Goal: Complete application form: Complete application form

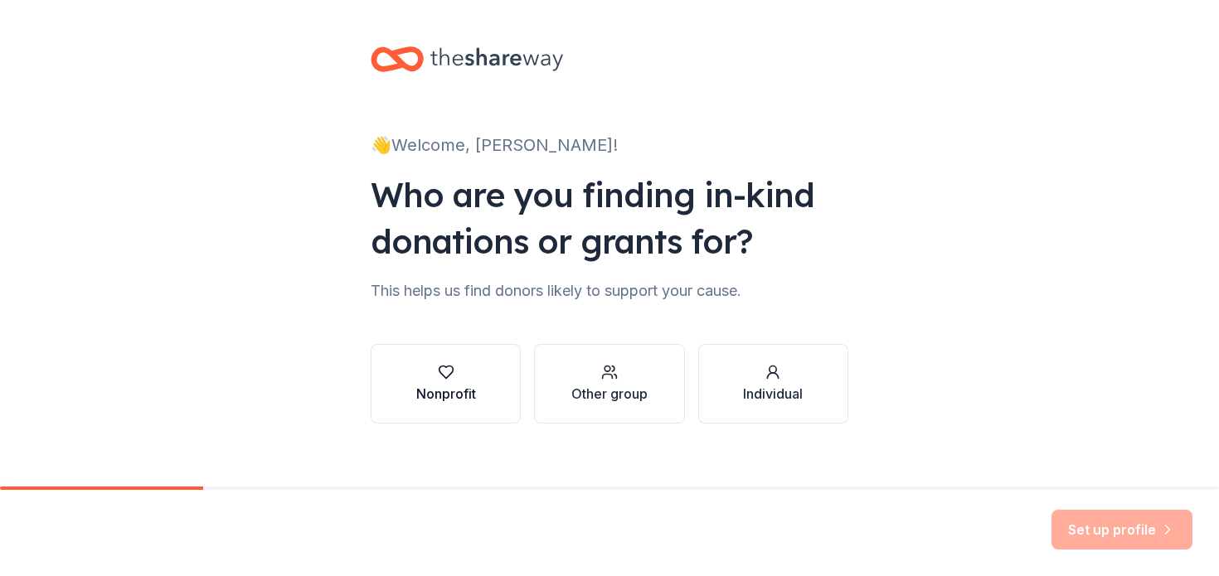
click at [457, 381] on div "Nonprofit" at bounding box center [446, 384] width 60 height 40
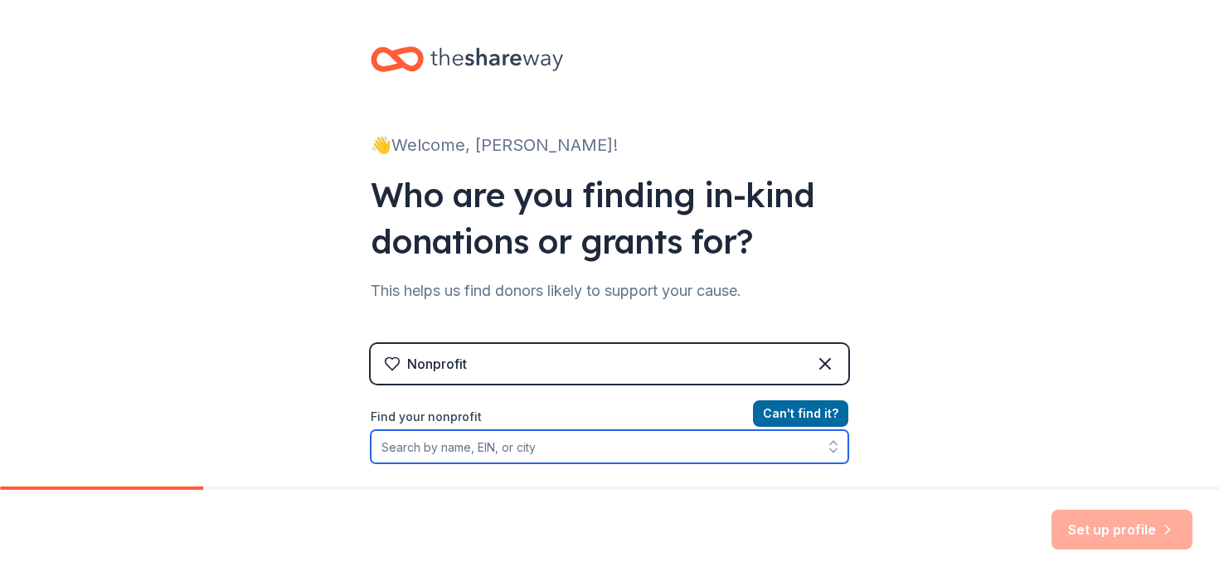
click at [475, 448] on input "Find your nonprofit" at bounding box center [610, 446] width 478 height 33
type input "[PERSON_NAME]"
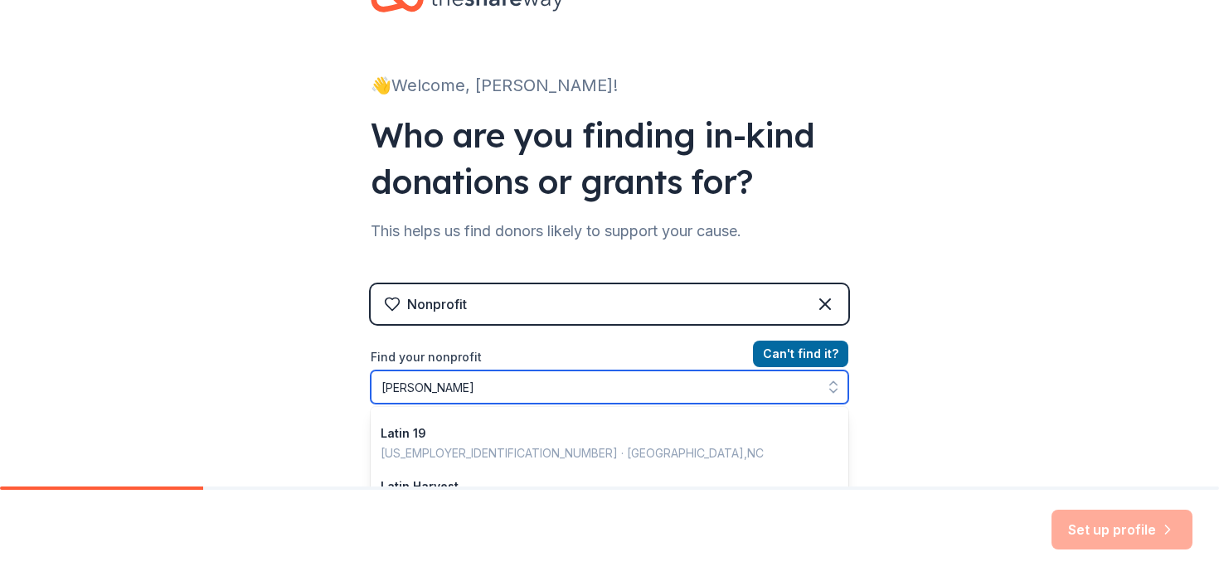
scroll to position [355, 0]
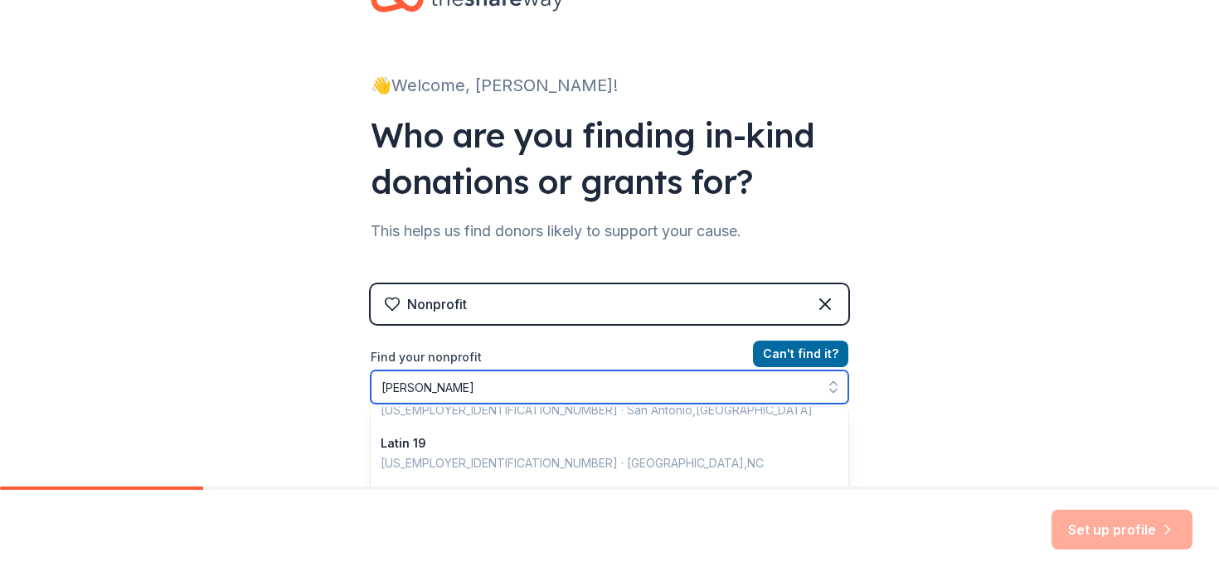
drag, startPoint x: 474, startPoint y: 389, endPoint x: 306, endPoint y: 381, distance: 168.5
click at [306, 381] on div "👋 Welcome, [PERSON_NAME]! Who are you finding in-kind donations or grants for? …" at bounding box center [609, 294] width 1219 height 709
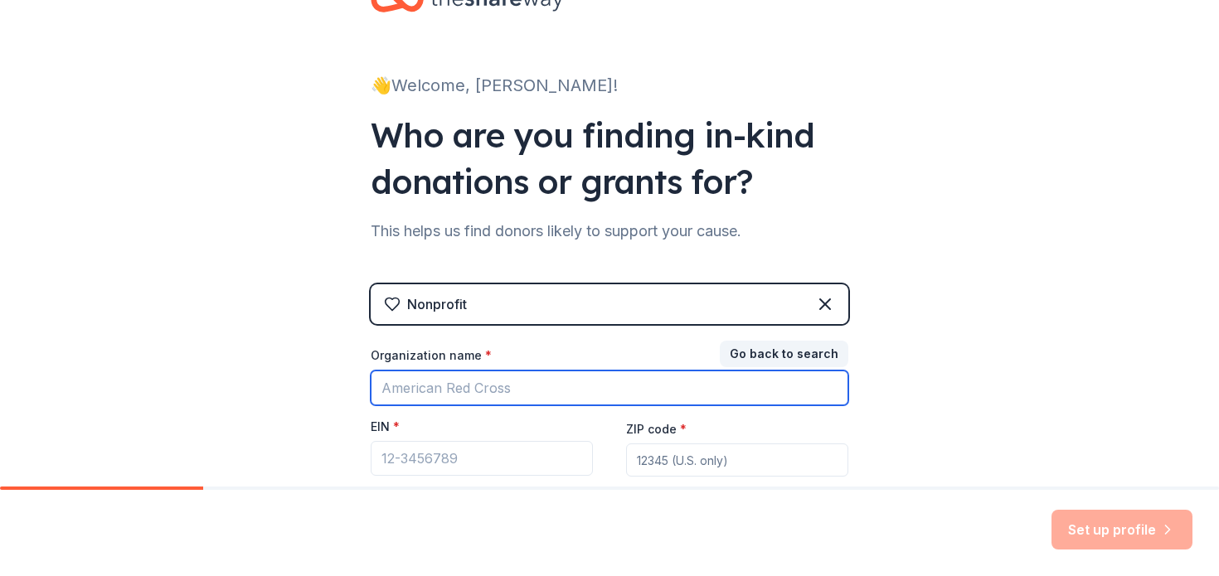
click at [481, 386] on input "Organization name *" at bounding box center [610, 388] width 478 height 35
click at [429, 386] on input "Organization name *" at bounding box center [610, 388] width 478 height 35
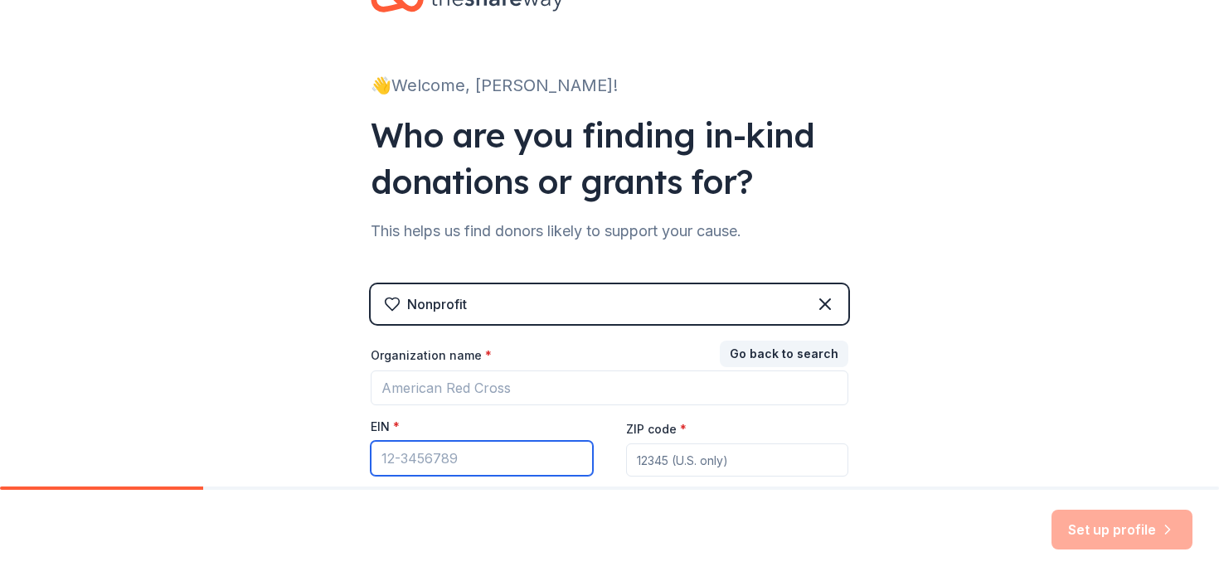
click at [411, 455] on input "EIN *" at bounding box center [482, 458] width 222 height 35
paste input "[US_EMPLOYER_IDENTIFICATION_NUMBER]"
type input "[US_EMPLOYER_IDENTIFICATION_NUMBER]"
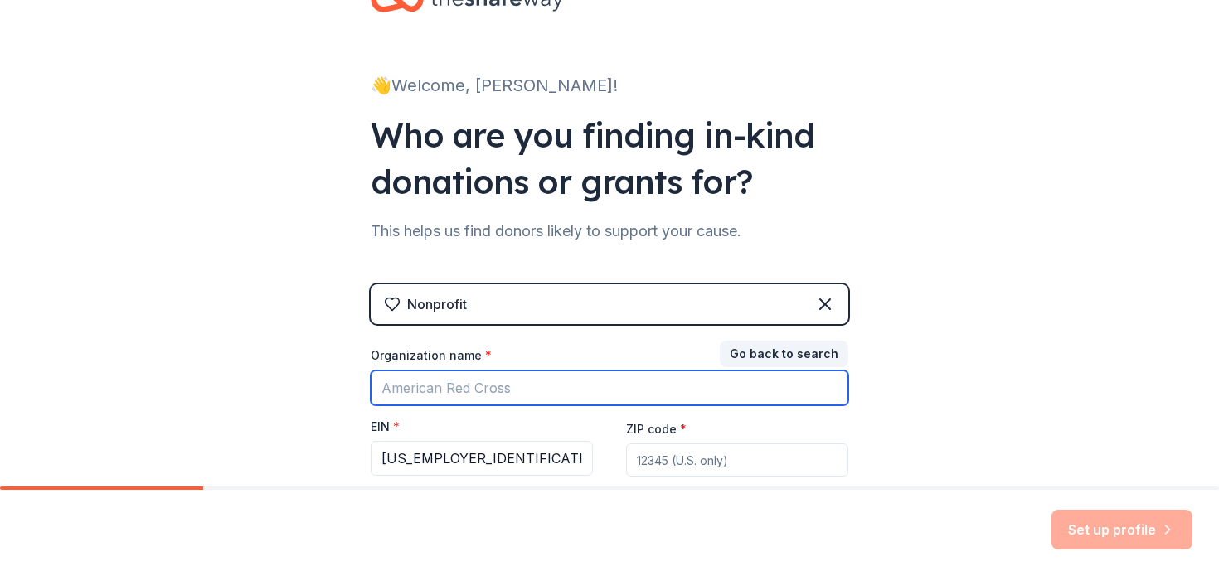
click at [567, 388] on input "Organization name *" at bounding box center [610, 388] width 478 height 35
type input "[PERSON_NAME][GEOGRAPHIC_DATA]"
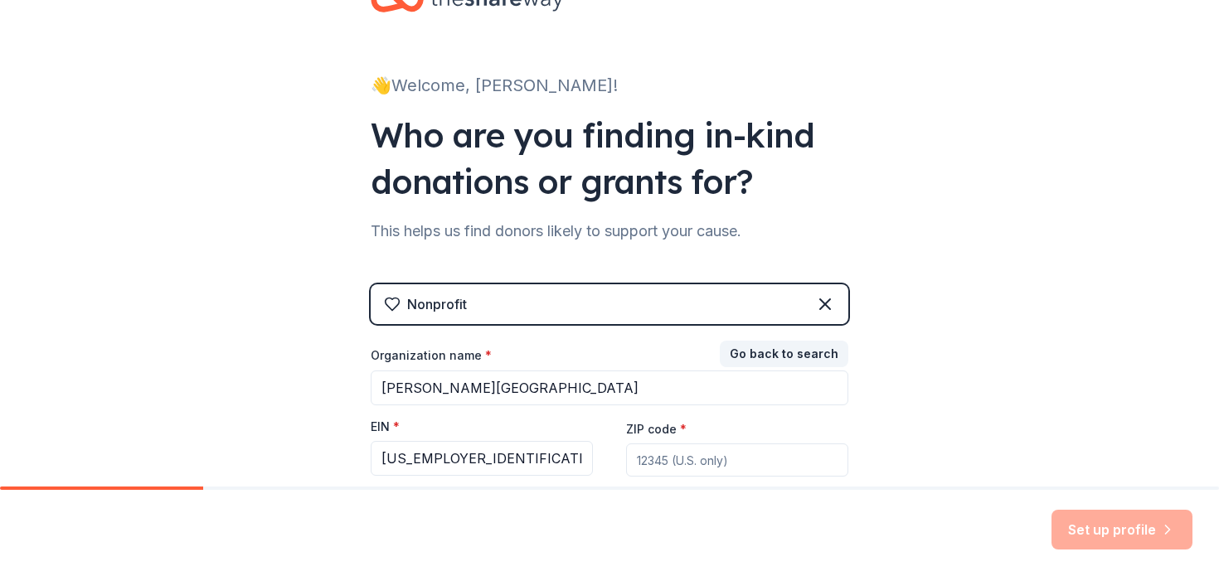
click at [723, 454] on input "ZIP code *" at bounding box center [737, 460] width 222 height 33
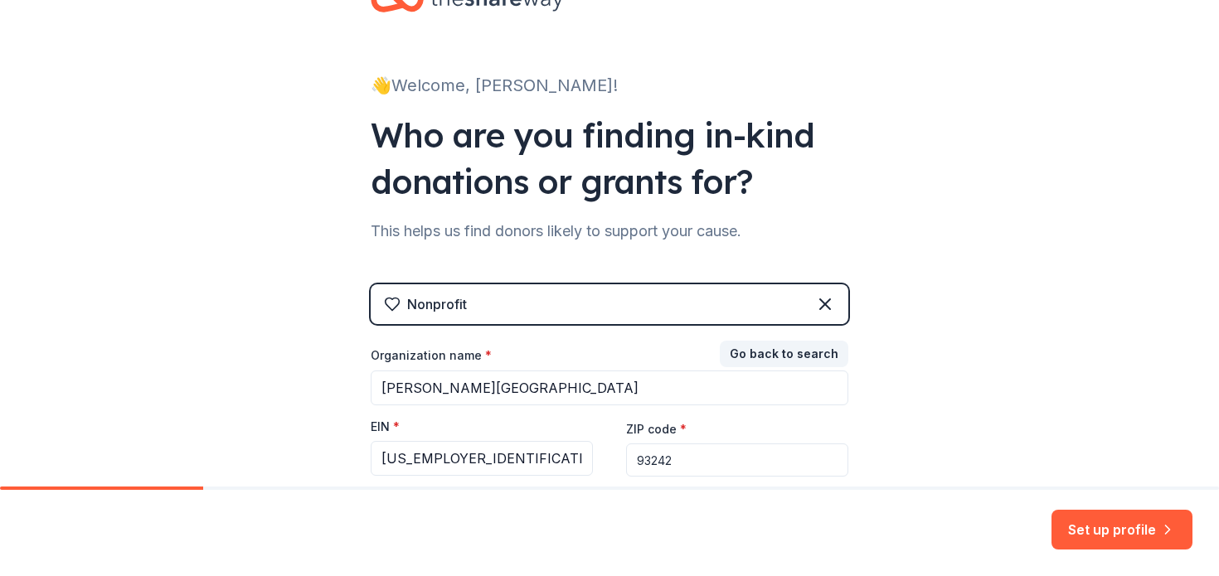
type input "93242"
click at [1037, 377] on div "👋 Welcome, [PERSON_NAME]! Who are you finding in-kind donations or grants for? …" at bounding box center [609, 281] width 1219 height 682
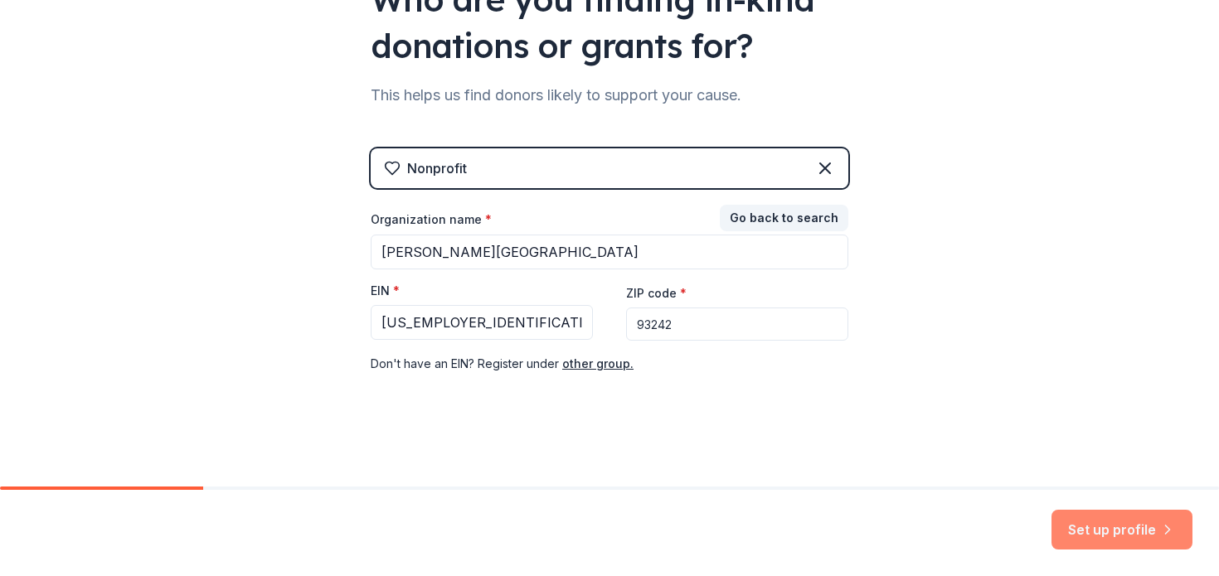
click at [1117, 536] on button "Set up profile" at bounding box center [1121, 530] width 141 height 40
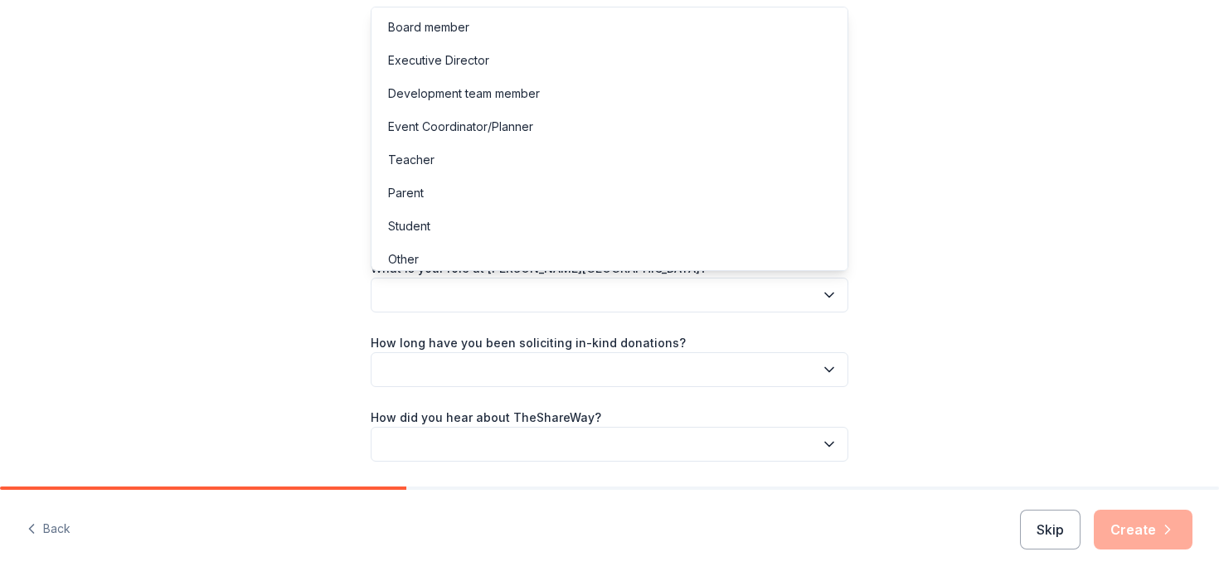
click at [784, 305] on button "button" at bounding box center [610, 295] width 478 height 35
click at [1011, 240] on div "Let's finish your profile This helps us personalize your experience. What is yo…" at bounding box center [609, 270] width 1219 height 541
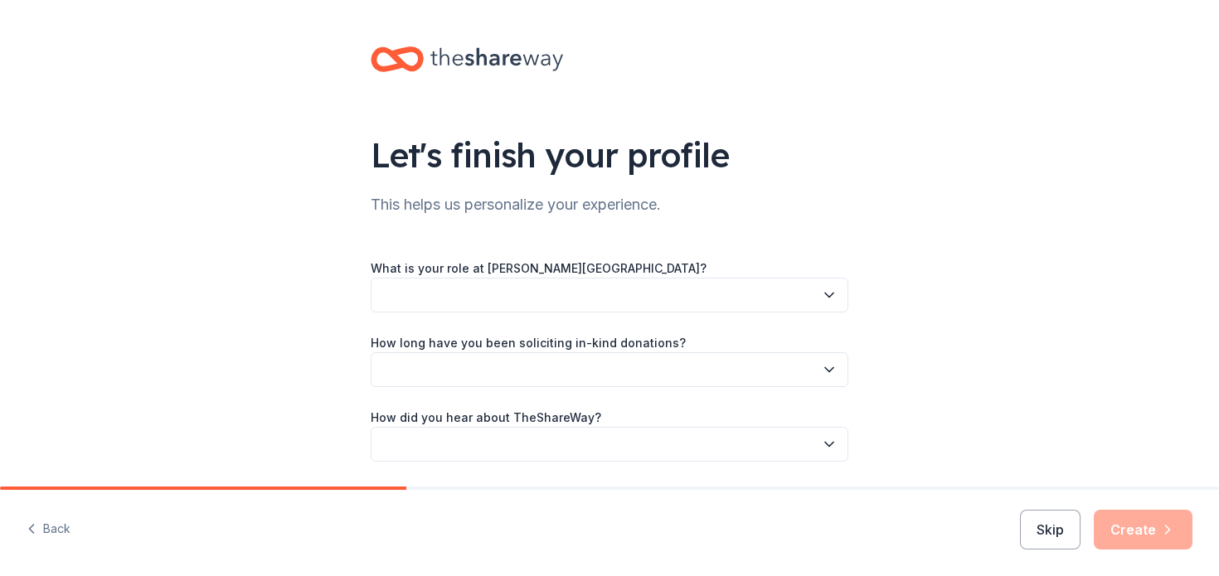
click at [823, 299] on icon "button" at bounding box center [829, 295] width 17 height 17
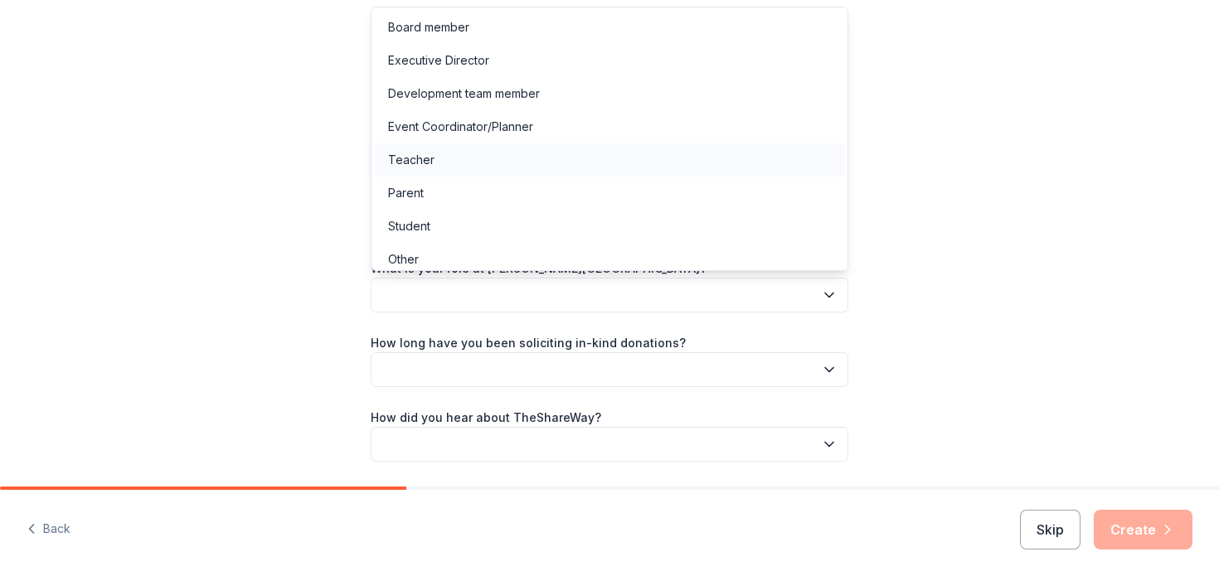
click at [415, 160] on div "Teacher" at bounding box center [411, 160] width 46 height 20
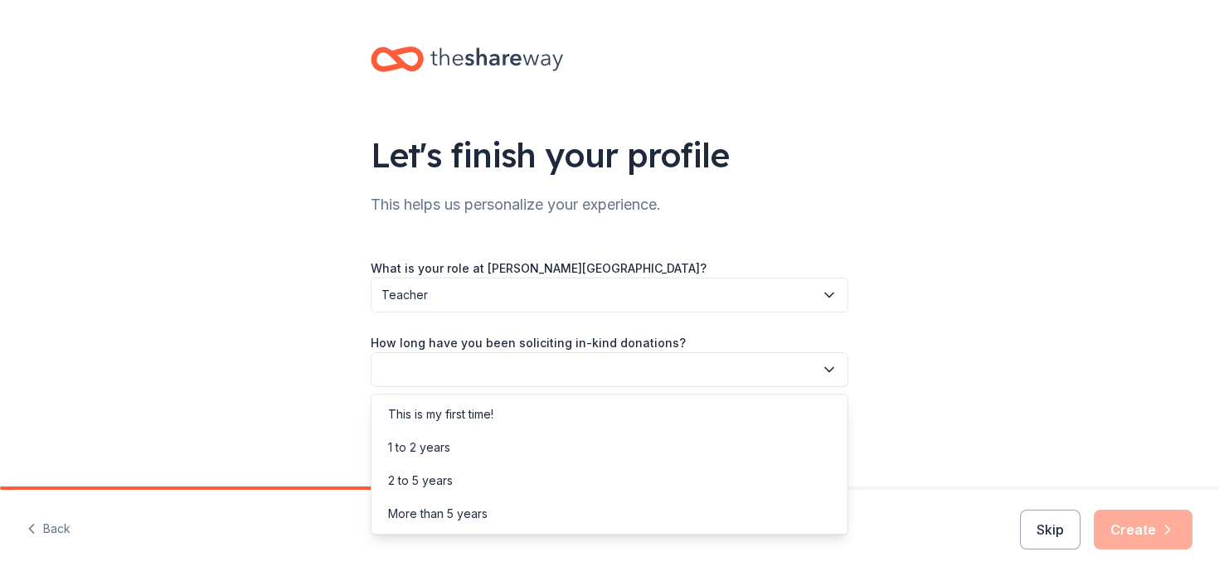
click at [486, 363] on button "button" at bounding box center [610, 369] width 478 height 35
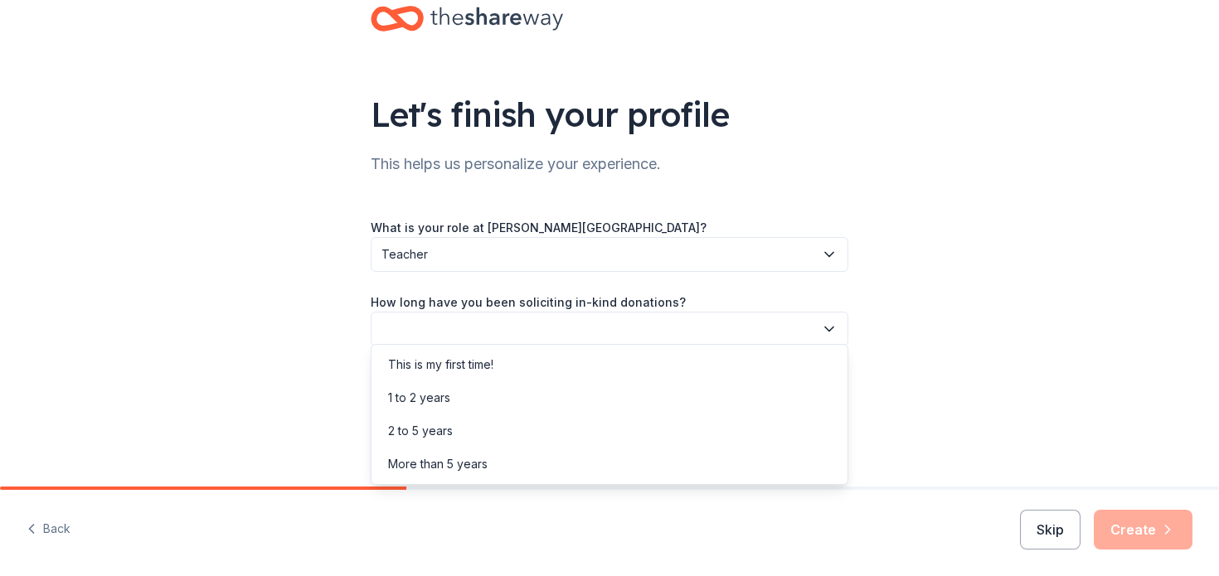
scroll to position [55, 0]
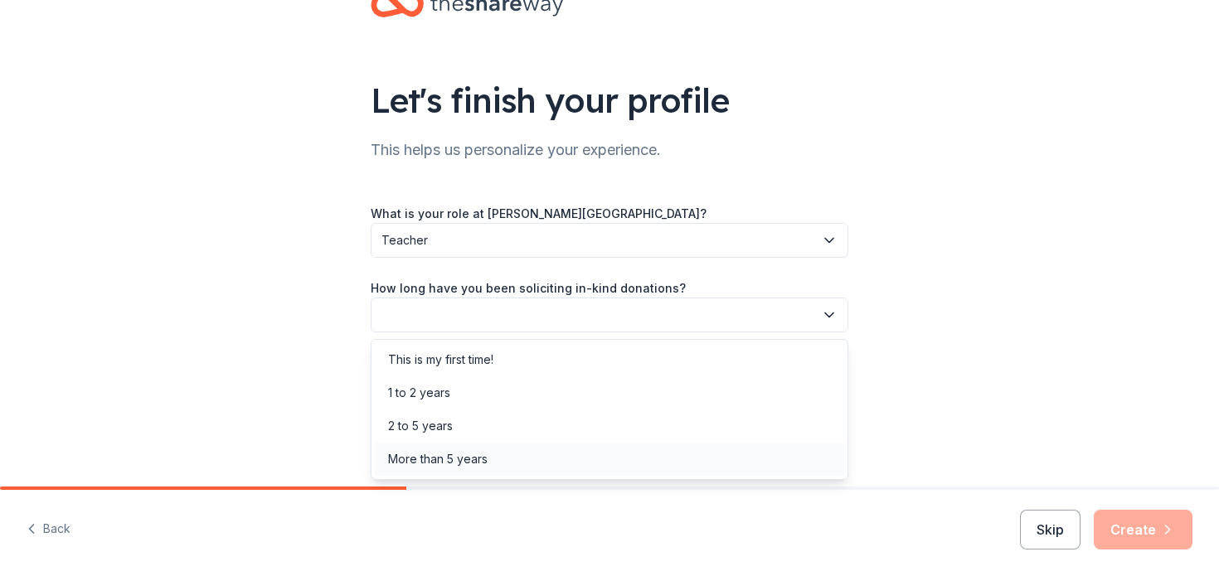
click at [429, 454] on div "More than 5 years" at bounding box center [438, 459] width 100 height 20
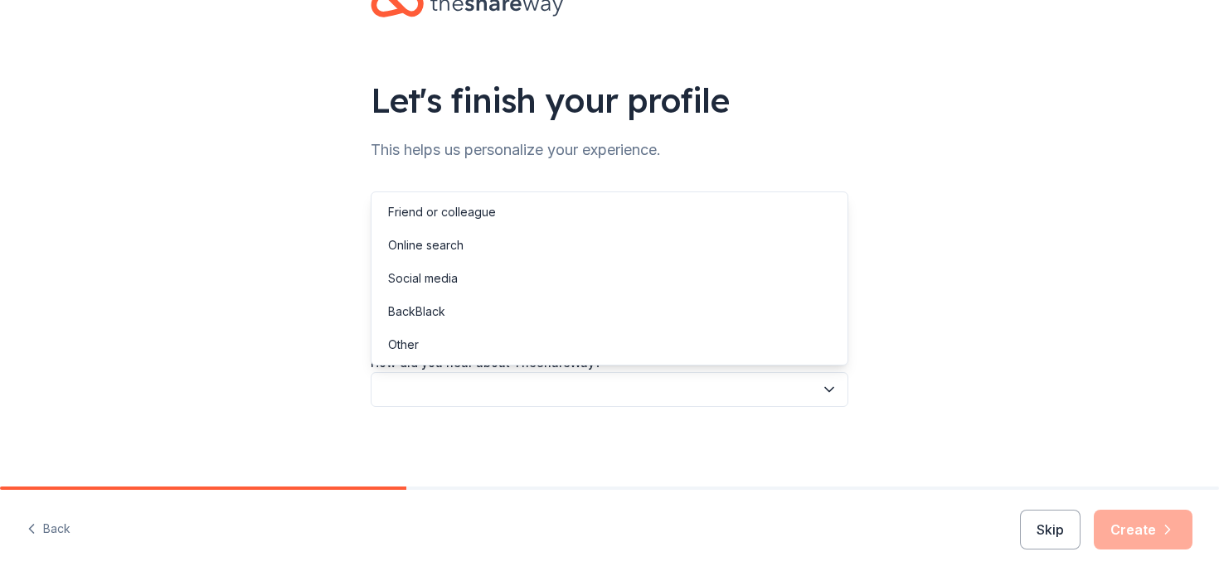
click at [476, 390] on button "button" at bounding box center [610, 389] width 478 height 35
click at [442, 246] on div "Online search" at bounding box center [425, 245] width 75 height 20
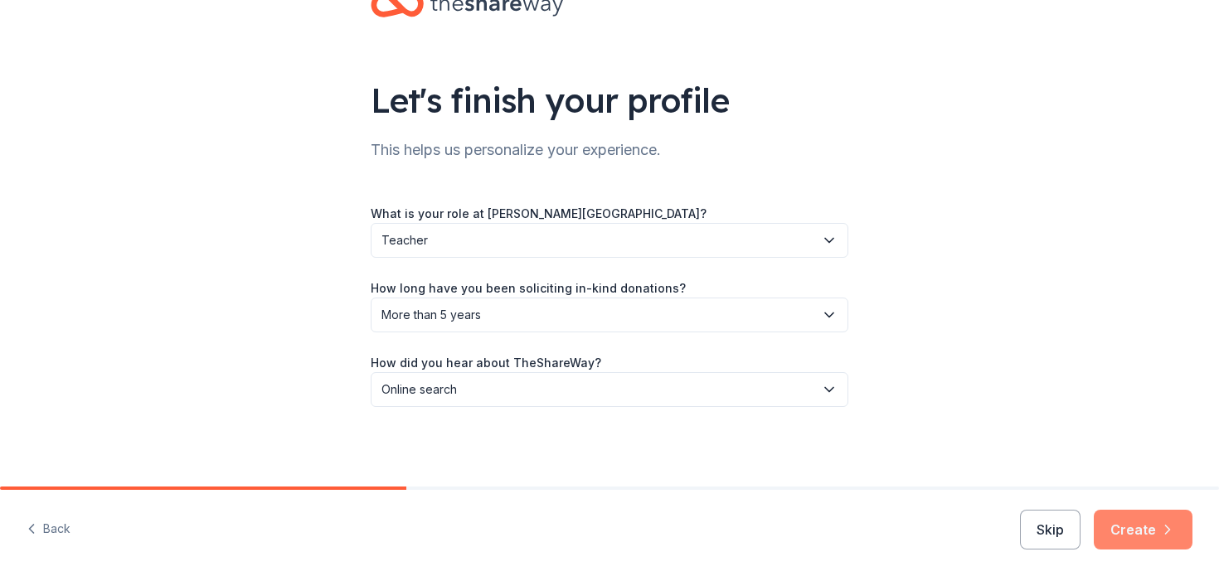
click at [1158, 528] on button "Create" at bounding box center [1143, 530] width 99 height 40
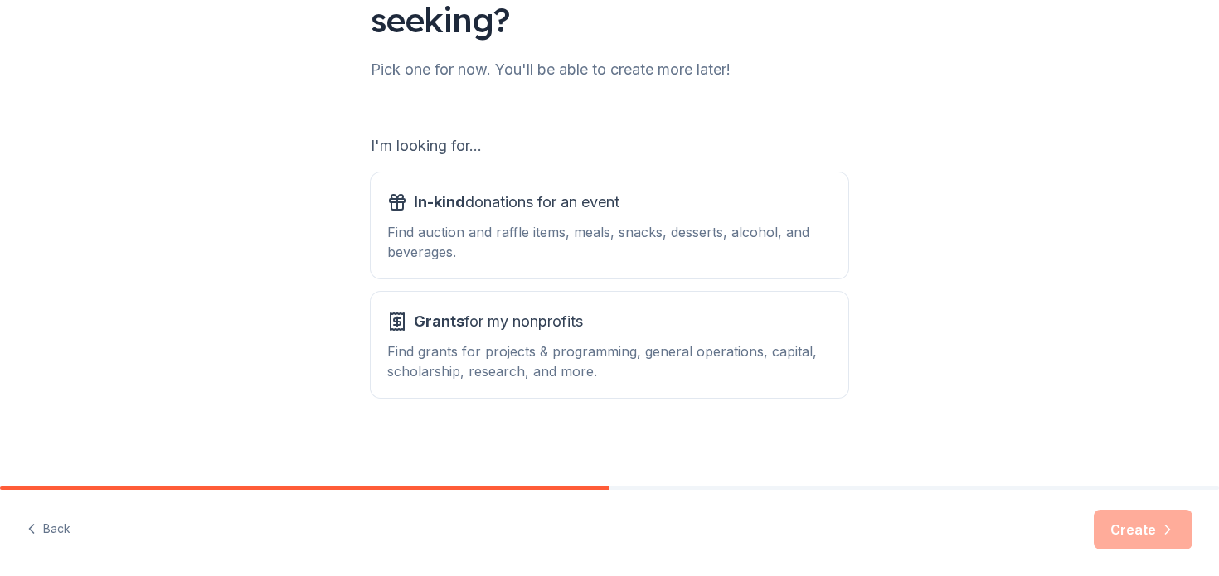
scroll to position [182, 0]
click at [476, 247] on div "Find auction and raffle items, meals, snacks, desserts, alcohol, and beverages." at bounding box center [609, 241] width 444 height 40
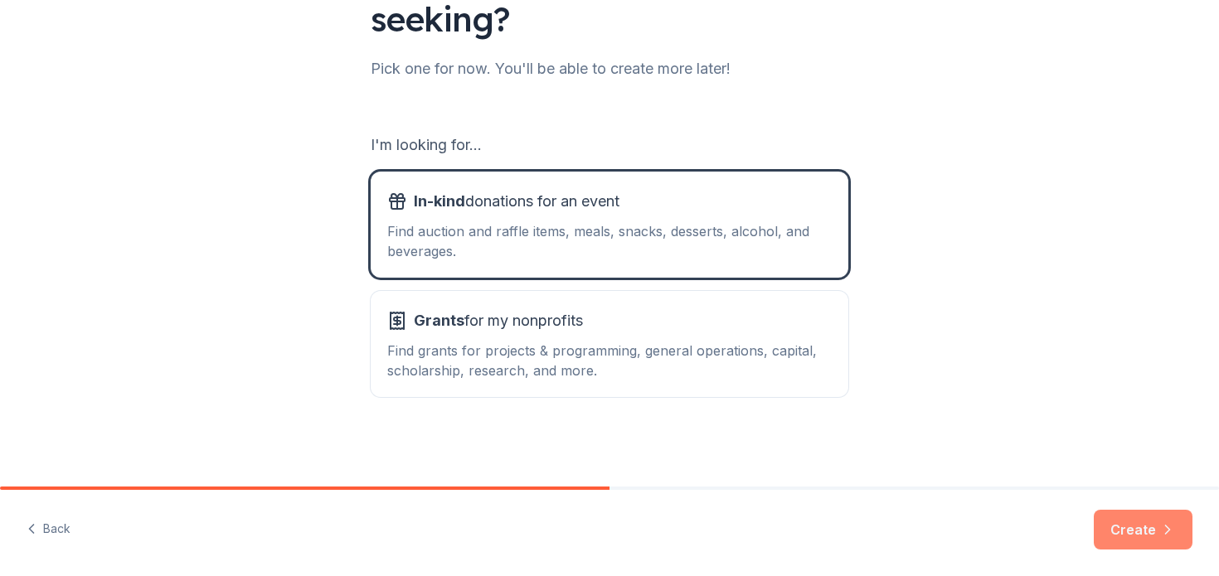
click at [1108, 530] on button "Create" at bounding box center [1143, 530] width 99 height 40
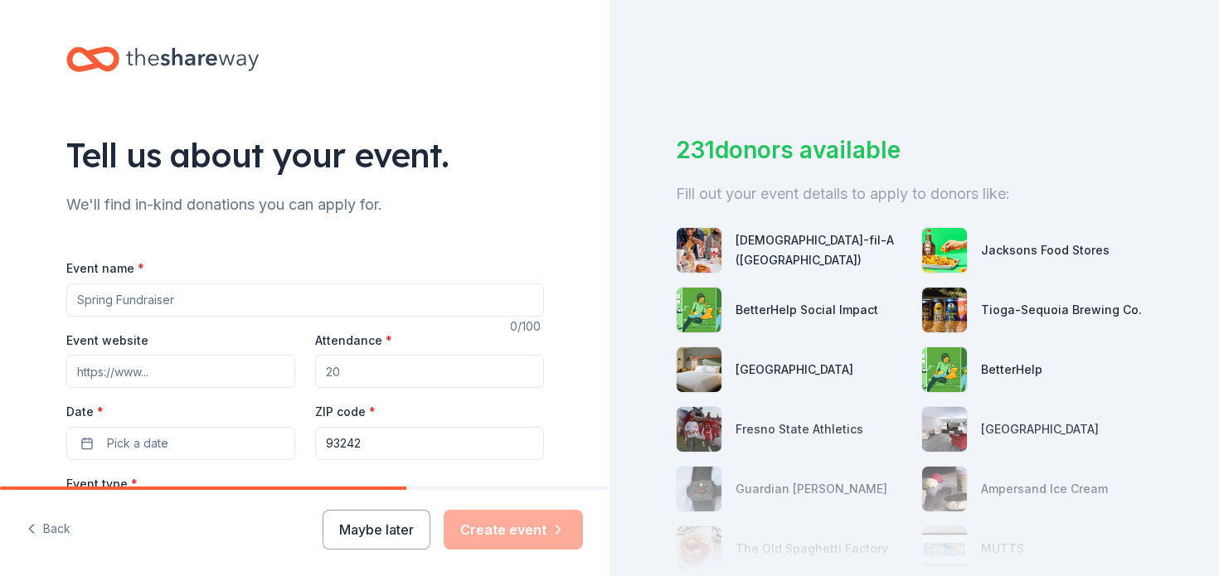
click at [157, 301] on input "Event name *" at bounding box center [305, 300] width 478 height 33
type input "Fall [DATE]"
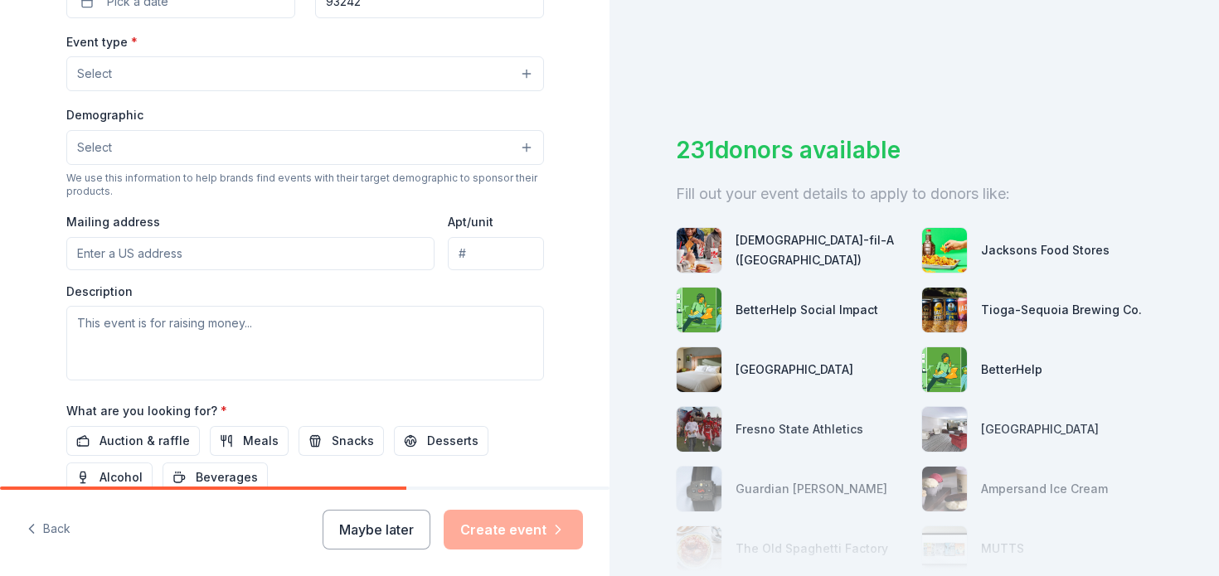
scroll to position [488, 0]
